Goal: Check status: Check status

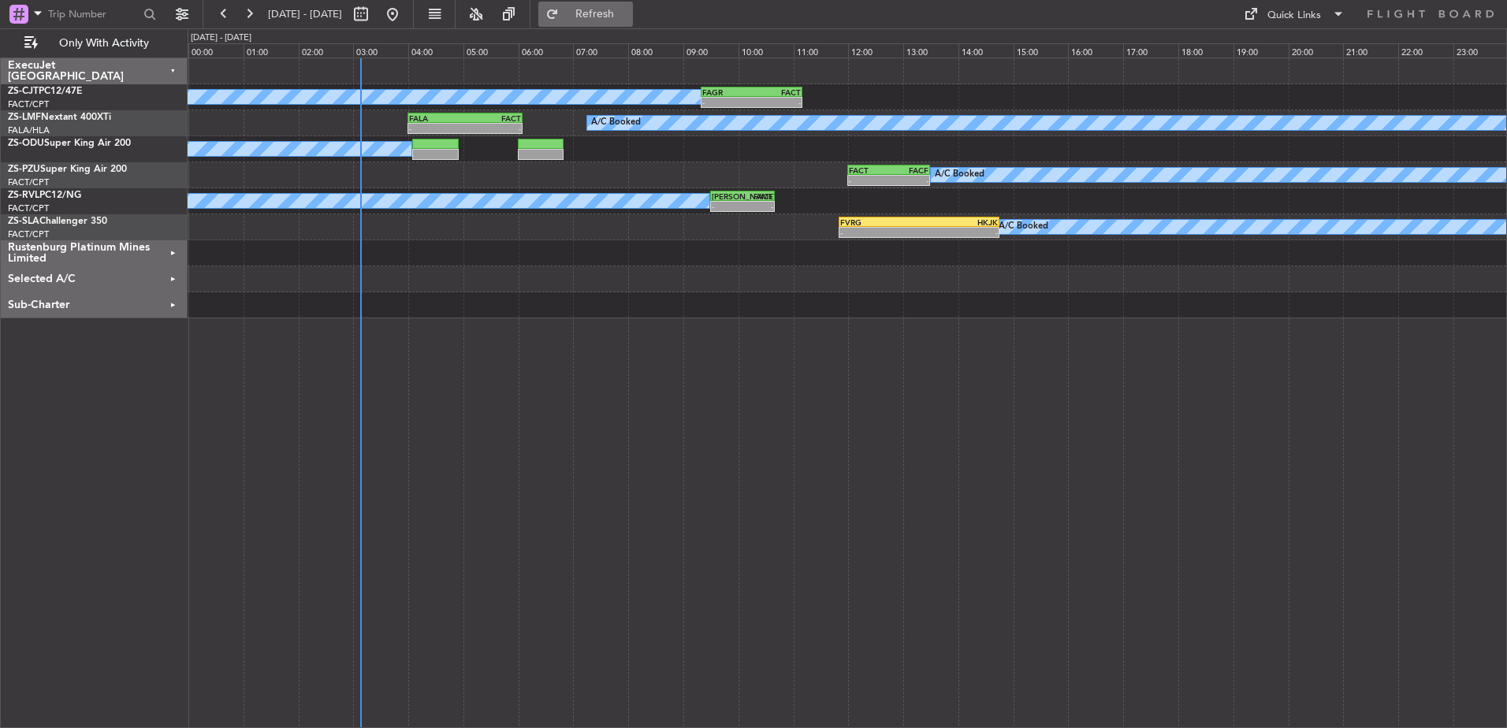
click at [628, 13] on span "Refresh" at bounding box center [595, 14] width 66 height 11
click at [1465, 674] on div "A/C Booked - - FAGR 09:20 Z FACT 11:10 Z A/C Booked - - FALA 04:00 Z FACT 06:05…" at bounding box center [847, 393] width 1319 height 671
click at [628, 9] on span "Refresh" at bounding box center [595, 14] width 66 height 11
click at [605, 11] on button "Refresh" at bounding box center [585, 14] width 95 height 25
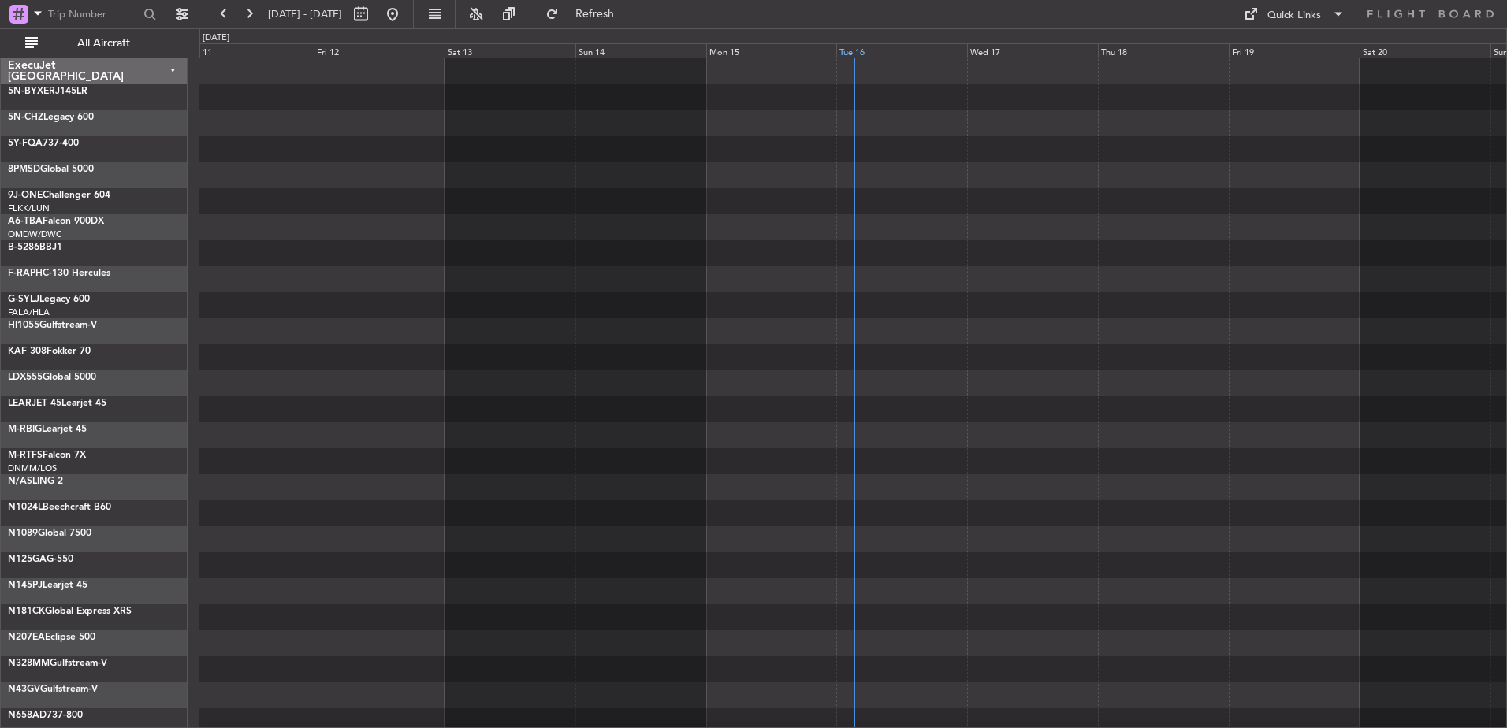
click at [855, 53] on div "Tue 16" at bounding box center [901, 50] width 131 height 14
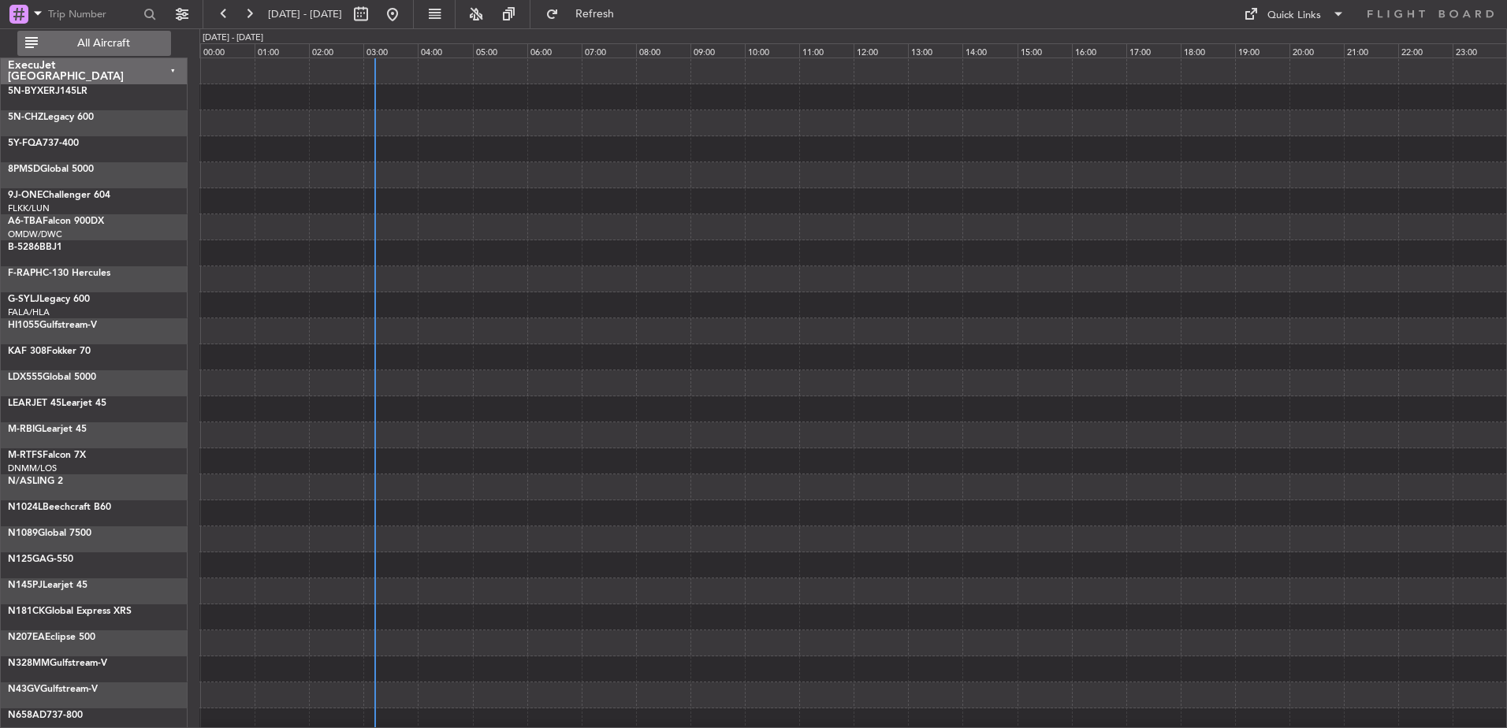
click at [116, 39] on span "All Aircraft" at bounding box center [103, 43] width 125 height 11
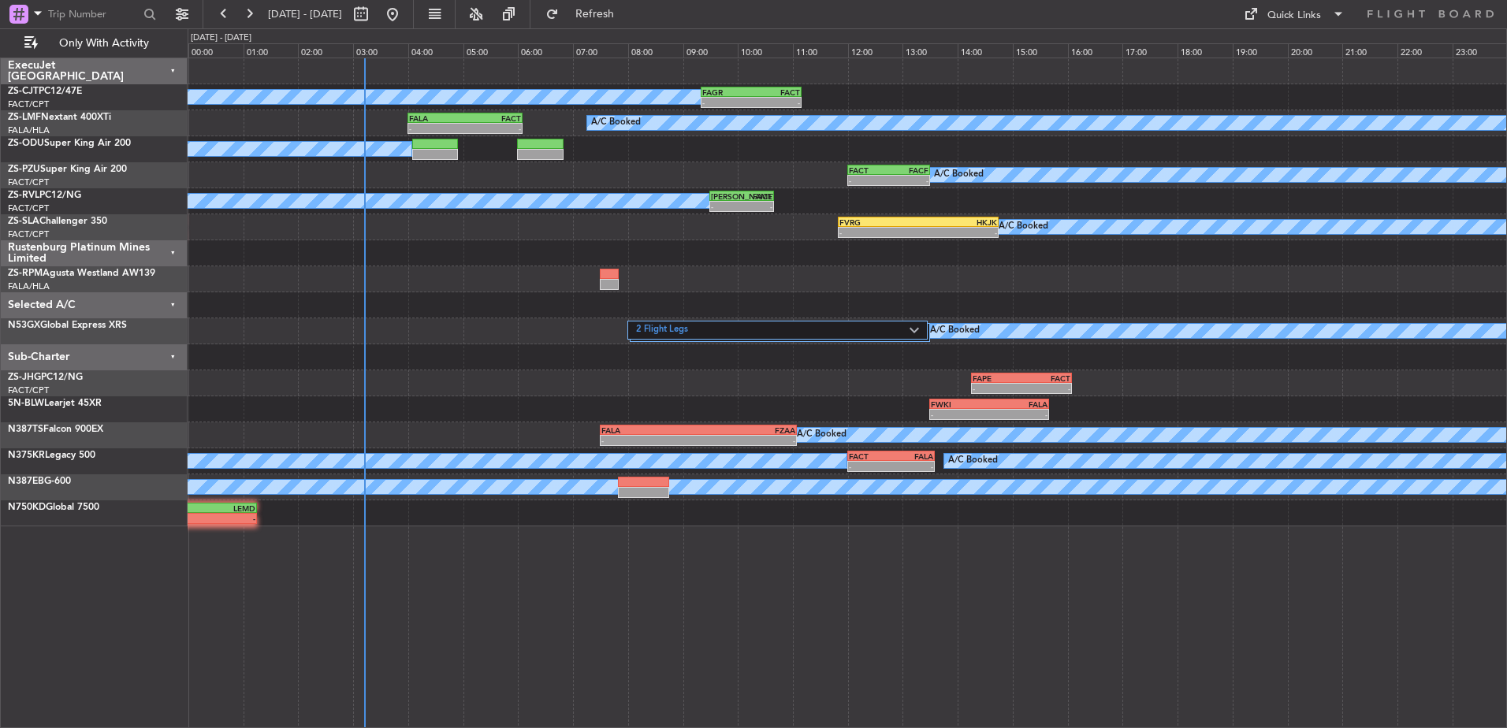
click at [171, 355] on div "Sub-Charter" at bounding box center [94, 357] width 187 height 26
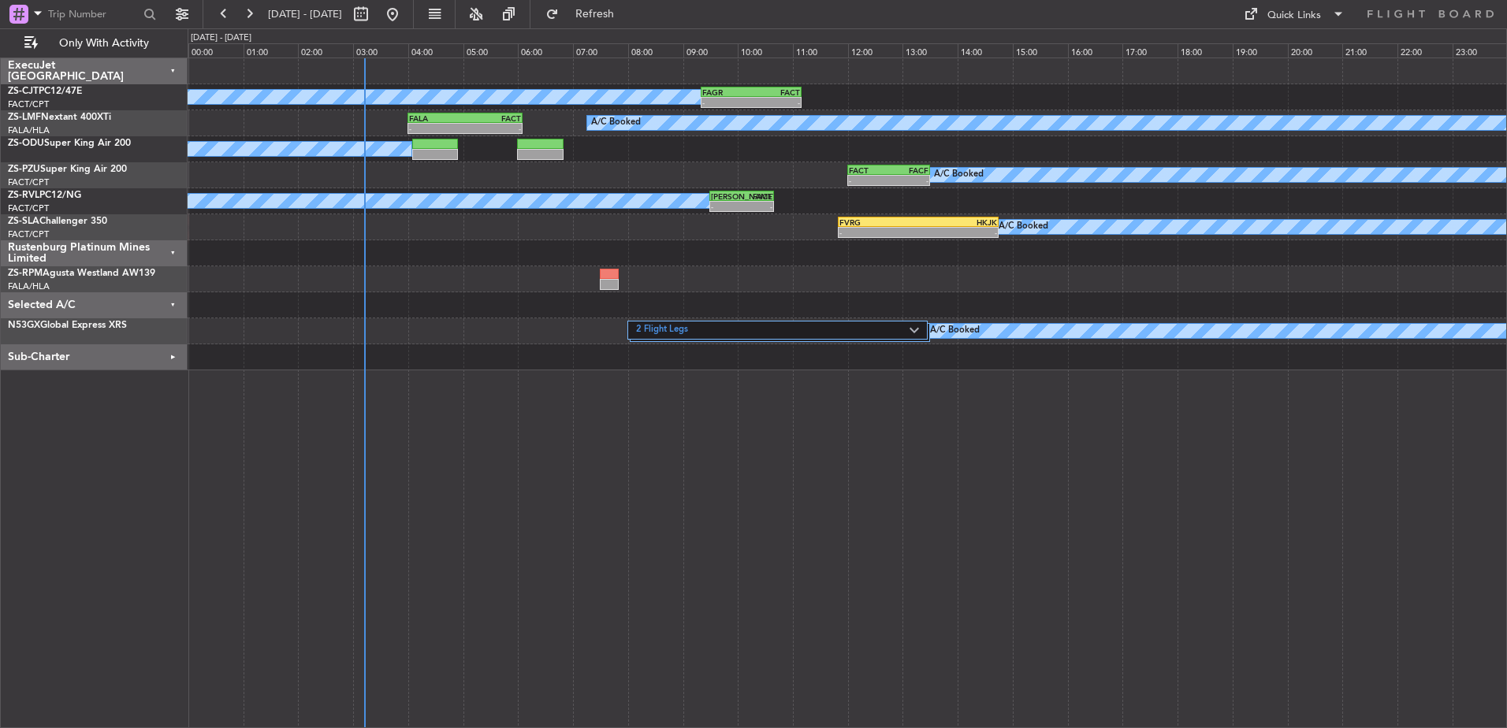
click at [172, 303] on div "Selected A/C" at bounding box center [94, 305] width 187 height 26
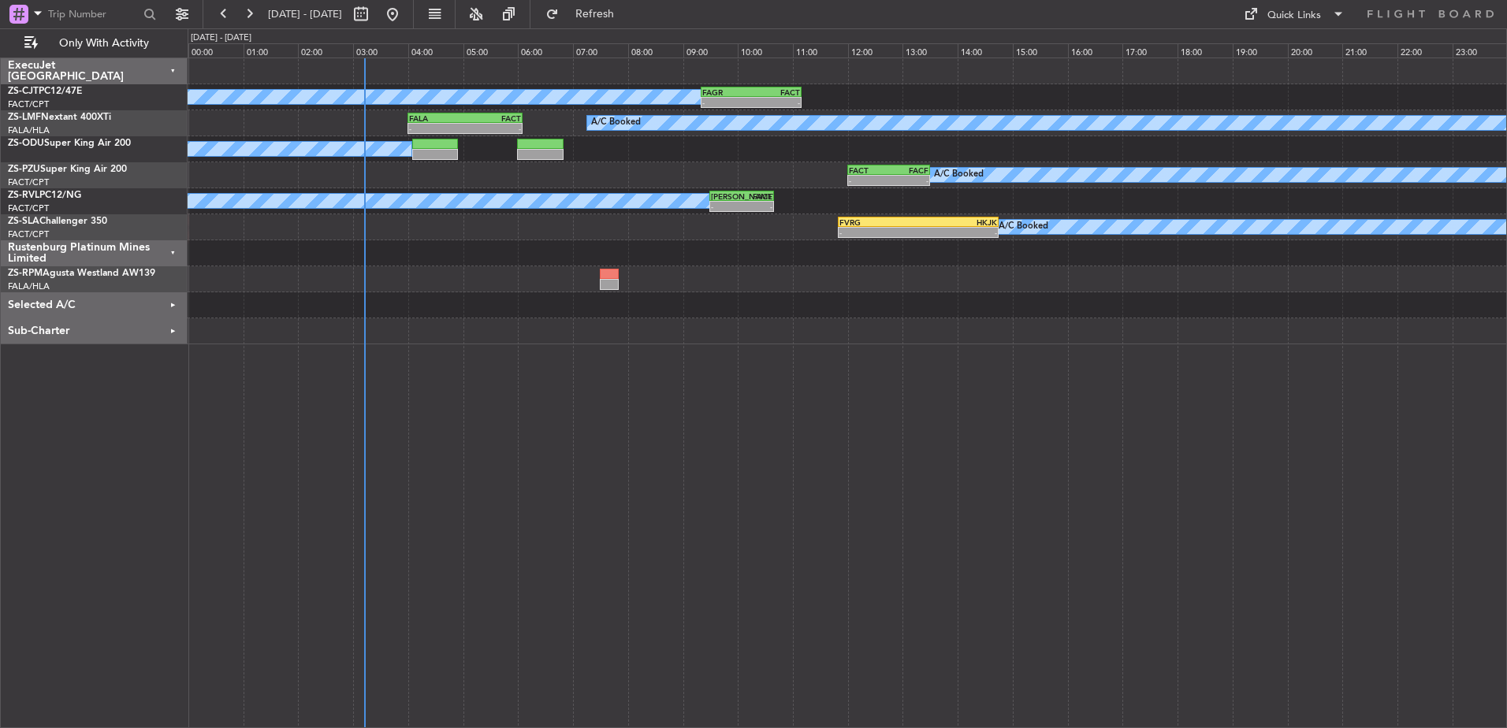
click at [176, 252] on div "Rustenburg Platinum Mines Limited" at bounding box center [94, 253] width 187 height 26
